Goal: Task Accomplishment & Management: Manage account settings

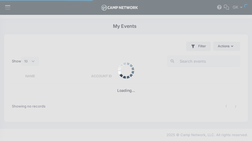
select select "10"
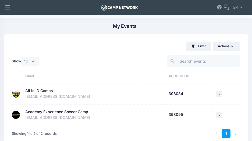
click at [34, 91] on div "All in ID Camps" at bounding box center [39, 91] width 28 height 6
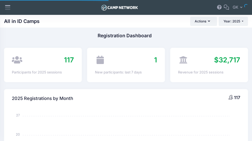
select select
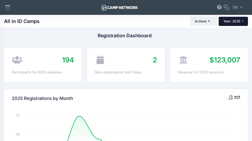
click at [242, 23] on button "Year: 2025" at bounding box center [233, 21] width 29 height 9
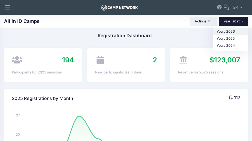
click at [222, 33] on link "Year: 2026" at bounding box center [230, 31] width 35 height 7
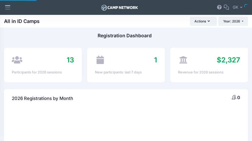
select select
click at [10, 8] on icon at bounding box center [8, 7] width 6 height 6
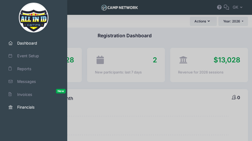
click at [23, 103] on link "Financials" at bounding box center [34, 106] width 64 height 11
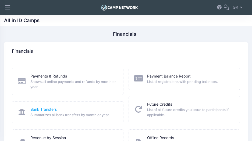
click at [44, 110] on link "Bank Transfers" at bounding box center [43, 109] width 26 height 6
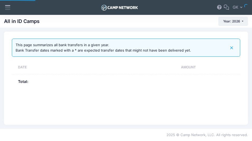
select select "10"
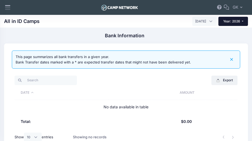
click at [243, 22] on button "Year: 2026" at bounding box center [234, 21] width 30 height 9
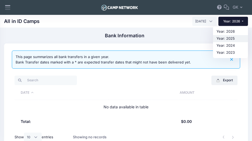
click at [229, 37] on link "Year: 2025" at bounding box center [230, 38] width 35 height 7
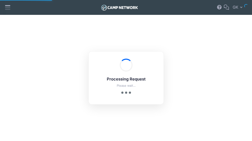
select select "10"
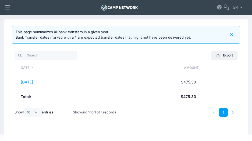
scroll to position [31, 0]
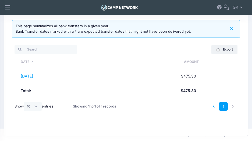
click at [213, 105] on li at bounding box center [214, 106] width 9 height 9
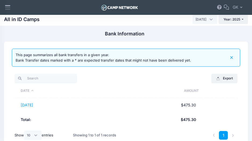
scroll to position [0, 0]
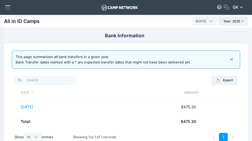
click at [239, 8] on button "GK George Kiefer" at bounding box center [238, 7] width 19 height 12
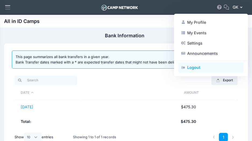
click at [195, 68] on link "Logout" at bounding box center [211, 67] width 65 height 10
